Goal: Information Seeking & Learning: Get advice/opinions

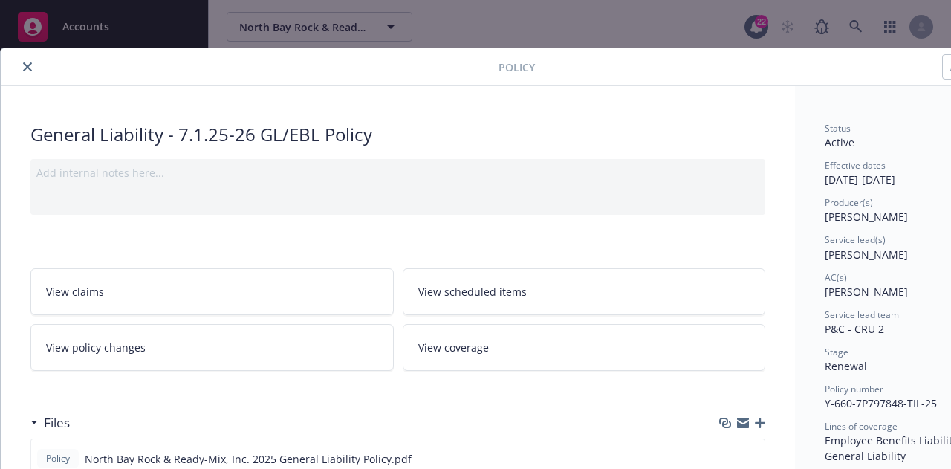
scroll to position [45, 0]
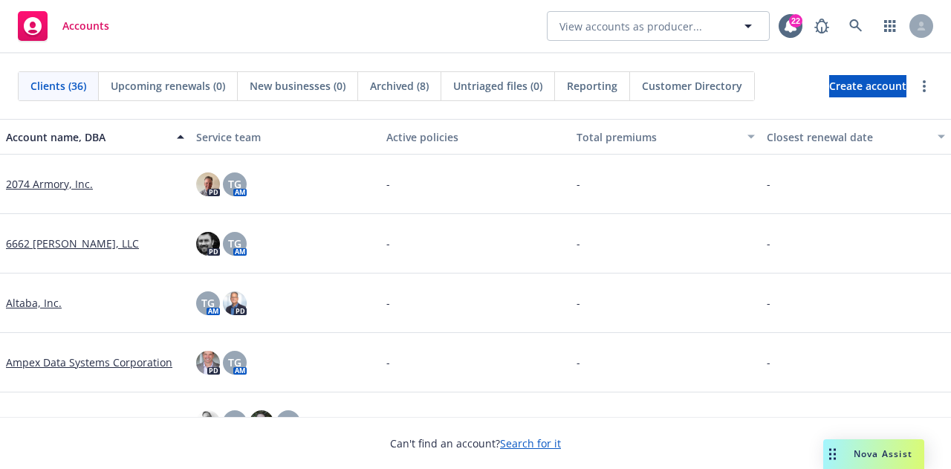
click at [877, 452] on span "Nova Assist" at bounding box center [883, 453] width 59 height 13
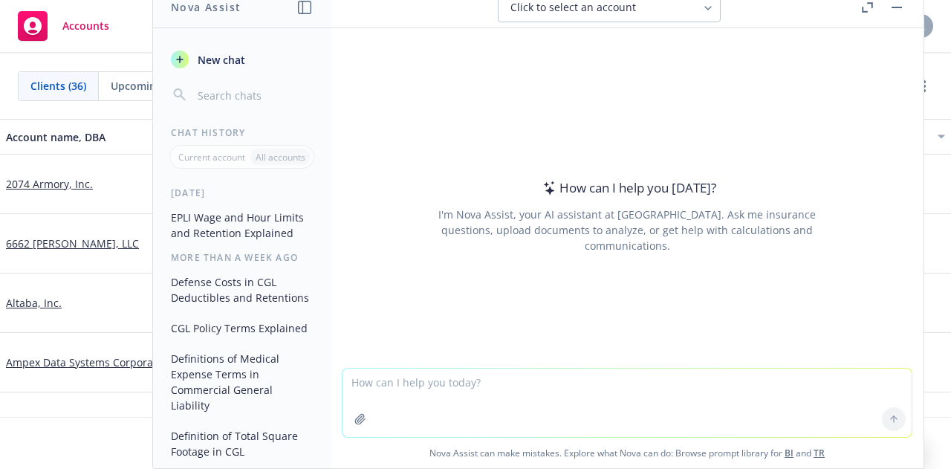
click at [869, 5] on icon "button" at bounding box center [867, 7] width 11 height 10
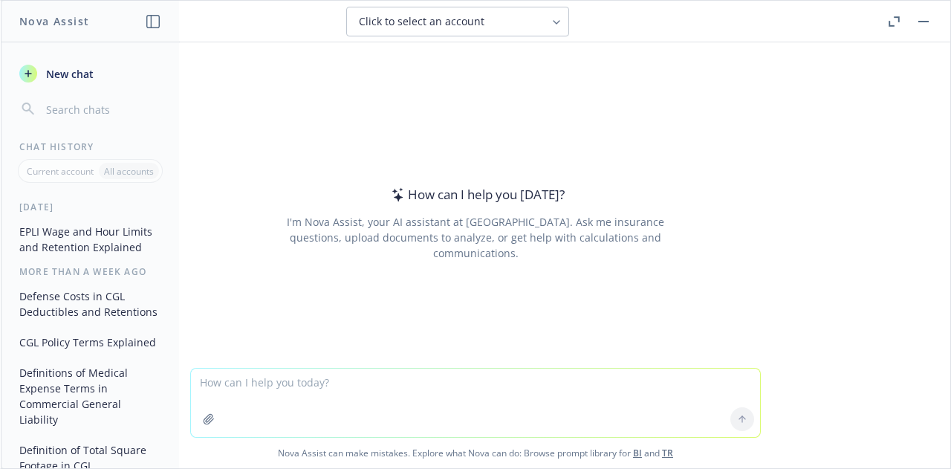
click at [283, 379] on textarea at bounding box center [475, 403] width 569 height 68
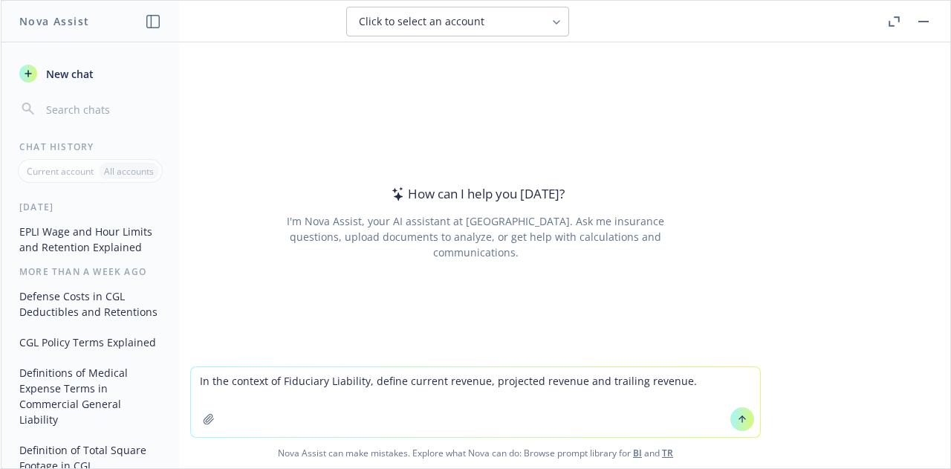
type textarea "In the context of Fiduciary Liability, define current revenue, projected revenu…"
click at [737, 418] on icon at bounding box center [742, 419] width 10 height 10
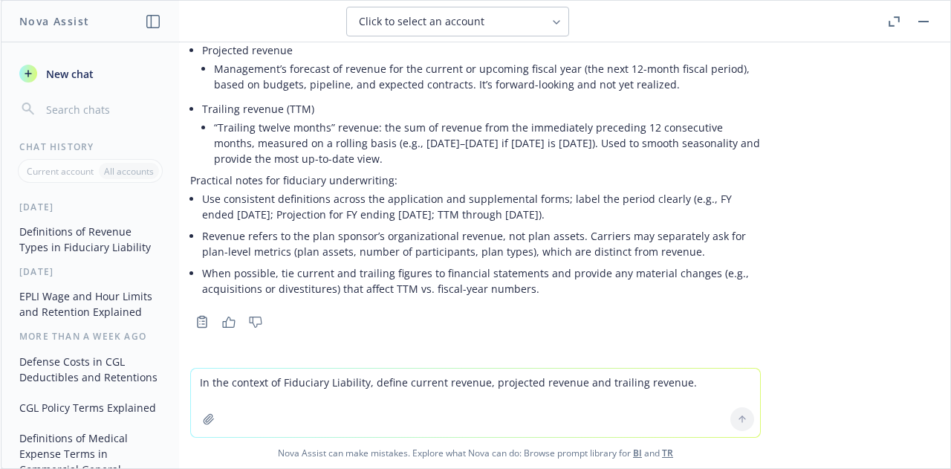
scroll to position [23, 0]
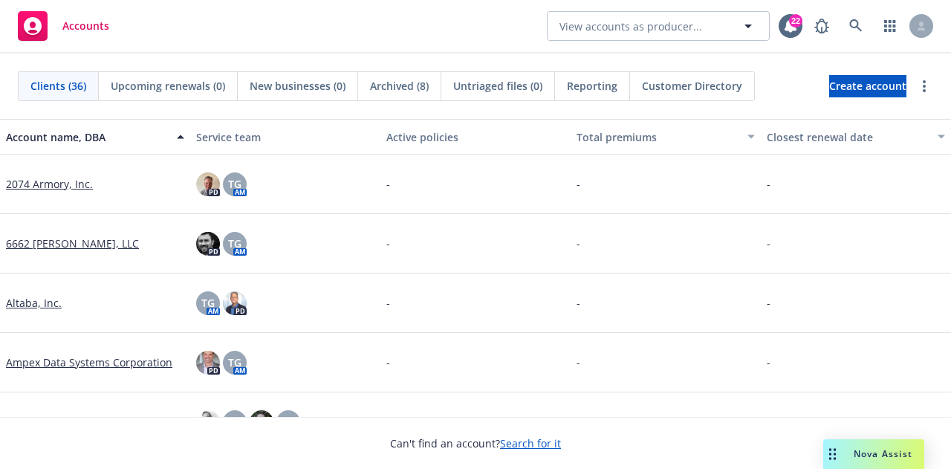
click at [887, 457] on span "Nova Assist" at bounding box center [883, 453] width 59 height 13
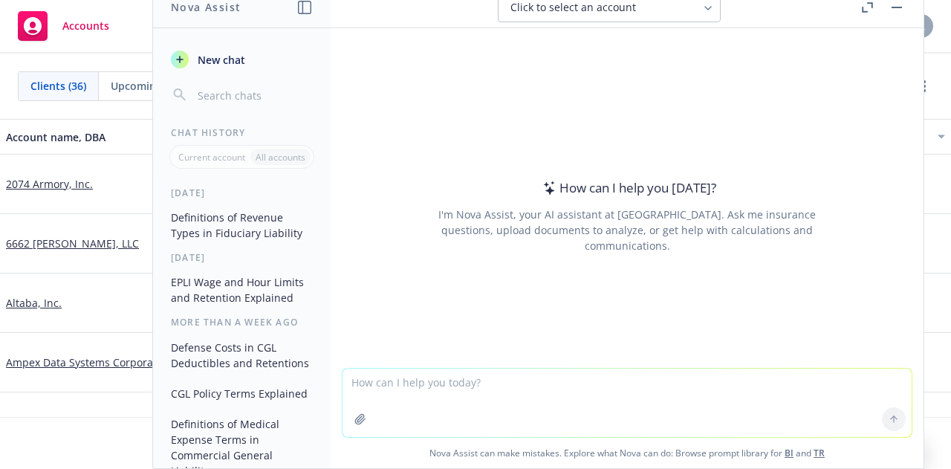
click at [195, 221] on button "Definitions of Revenue Types in Fiduciary Liability" at bounding box center [242, 225] width 154 height 40
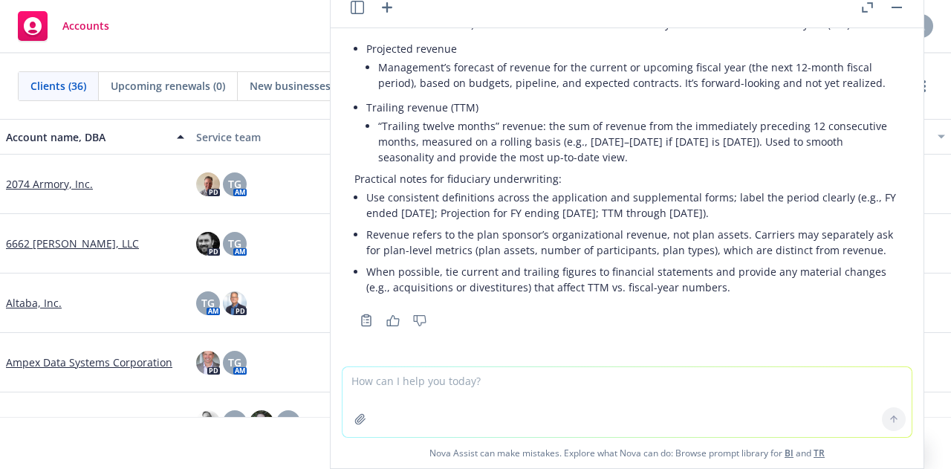
scroll to position [175, 0]
